Goal: Task Accomplishment & Management: Manage account settings

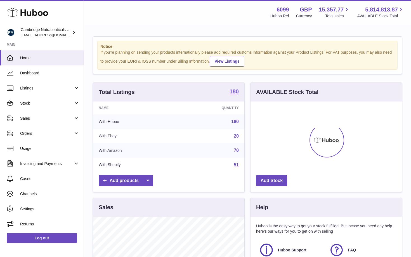
scroll to position [87, 151]
click at [44, 104] on span "Stock" at bounding box center [46, 103] width 53 height 5
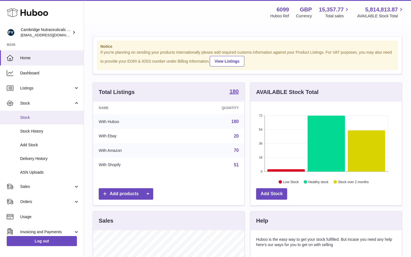
click at [38, 118] on span "Stock" at bounding box center [49, 117] width 59 height 5
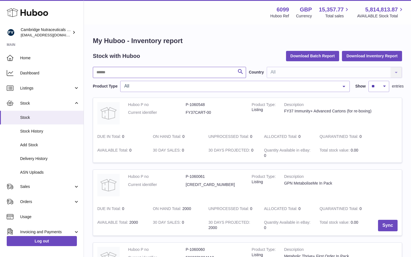
click at [148, 72] on input "text" at bounding box center [169, 72] width 153 height 11
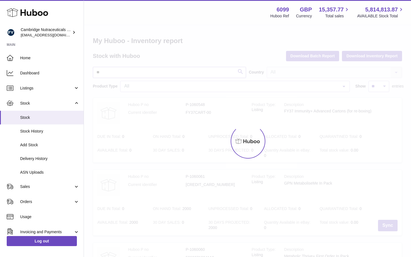
type input "*"
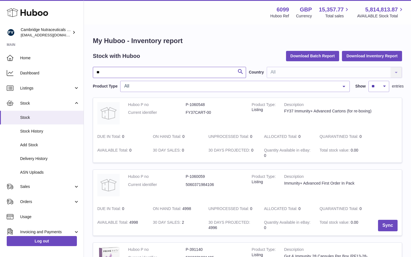
type input "*"
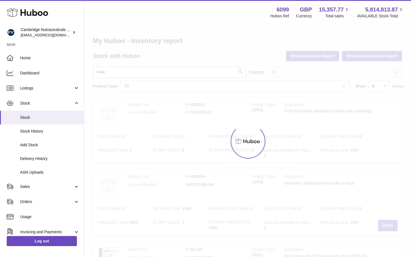
type input "*"
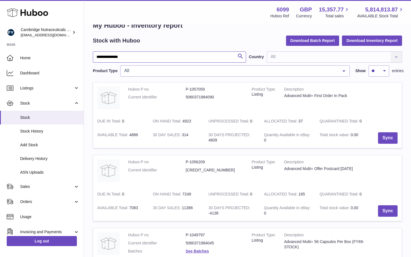
scroll to position [17, 0]
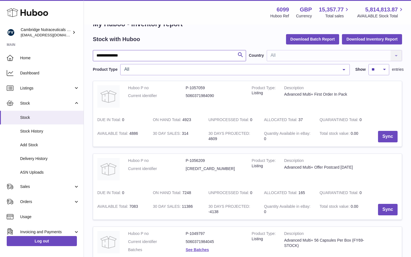
type input "**********"
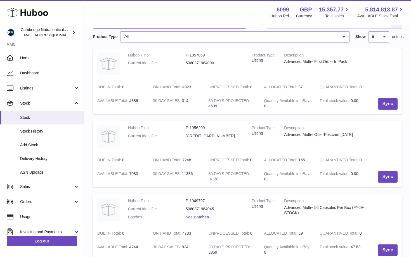
scroll to position [0, 0]
